Goal: Navigation & Orientation: Find specific page/section

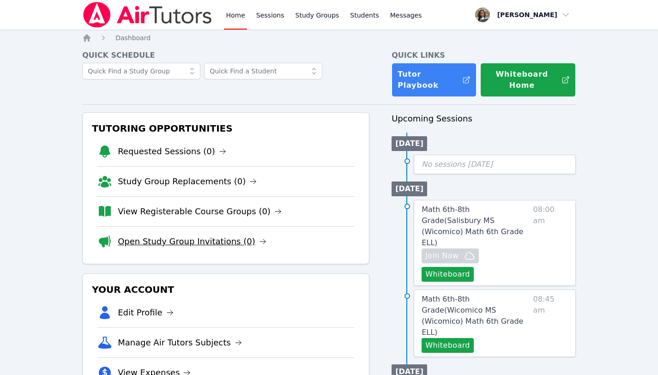
click at [153, 235] on link "Open Study Group Invitations (0)" at bounding box center [192, 241] width 149 height 13
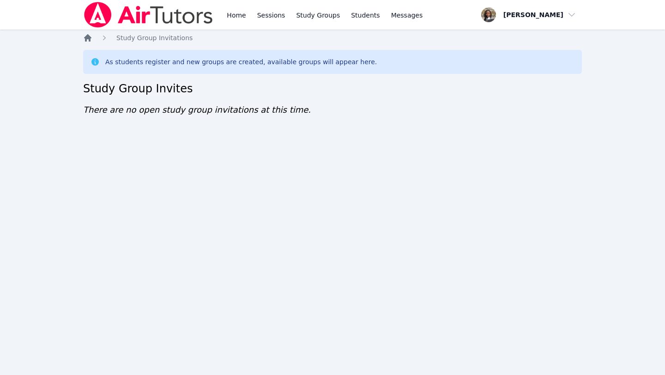
click at [88, 38] on icon "Breadcrumb" at bounding box center [87, 37] width 7 height 7
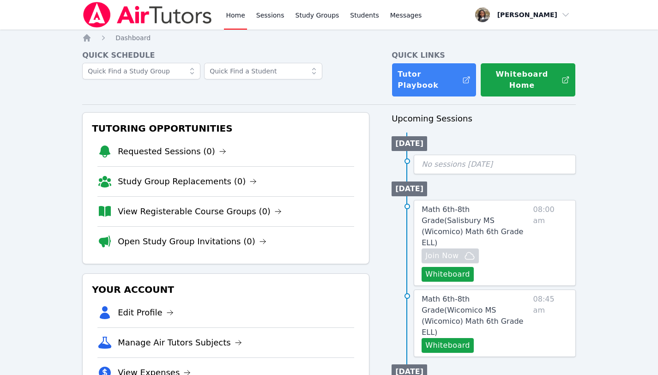
click at [258, 205] on link "View Registerable Course Groups (0)" at bounding box center [200, 211] width 164 height 13
click at [219, 148] on icon at bounding box center [222, 151] width 7 height 7
